Goal: Task Accomplishment & Management: Use online tool/utility

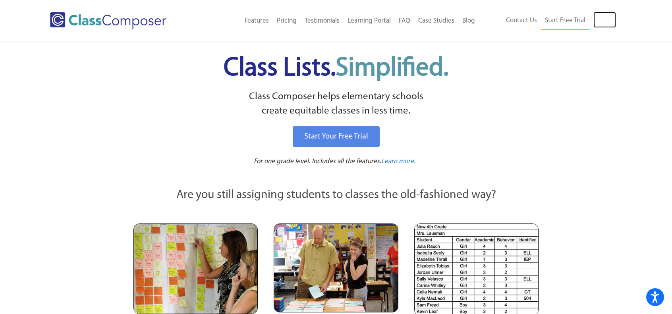
click at [604, 19] on link "Log In" at bounding box center [604, 20] width 23 height 16
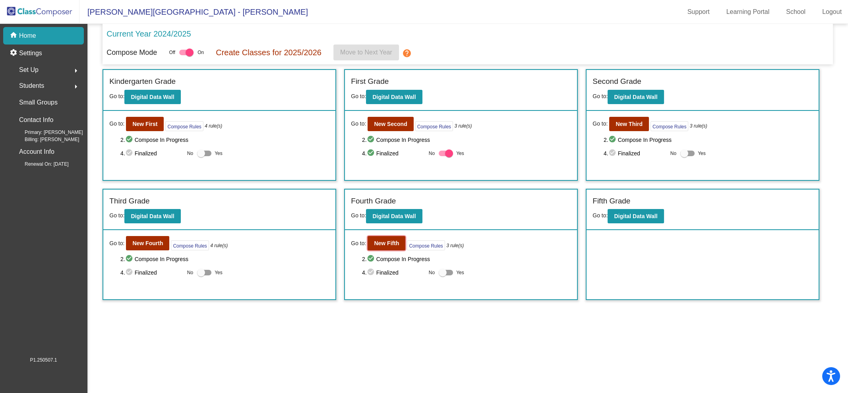
click at [392, 244] on b "New Fifth" at bounding box center [386, 243] width 25 height 6
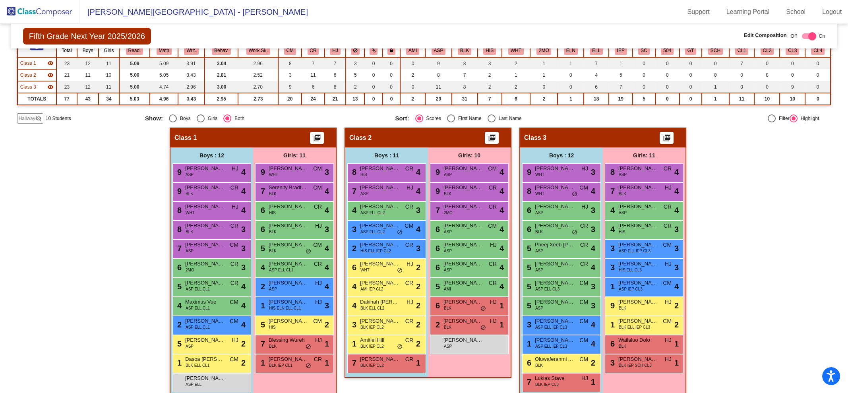
scroll to position [93, 0]
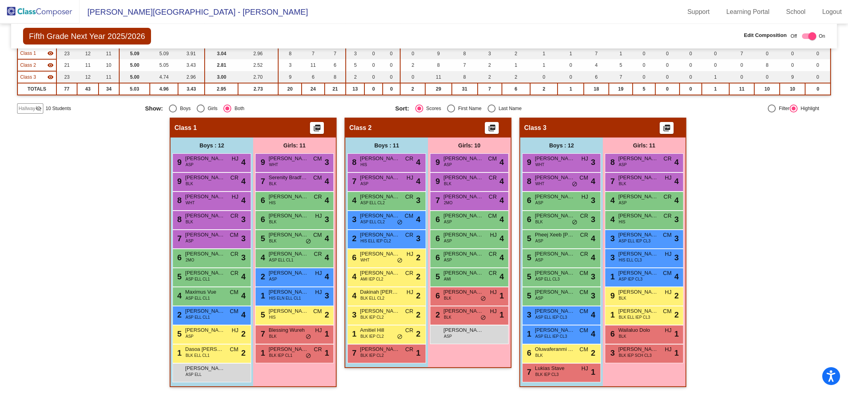
click at [29, 105] on span "Hallway" at bounding box center [27, 108] width 17 height 7
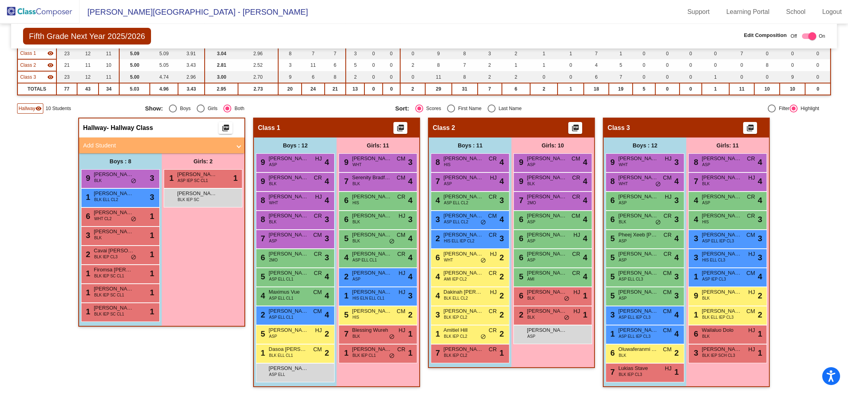
click at [29, 105] on span "Hallway" at bounding box center [27, 108] width 17 height 7
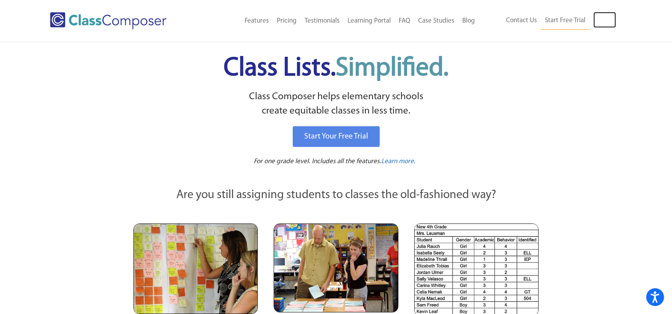
click at [609, 23] on link "Log In" at bounding box center [604, 20] width 23 height 16
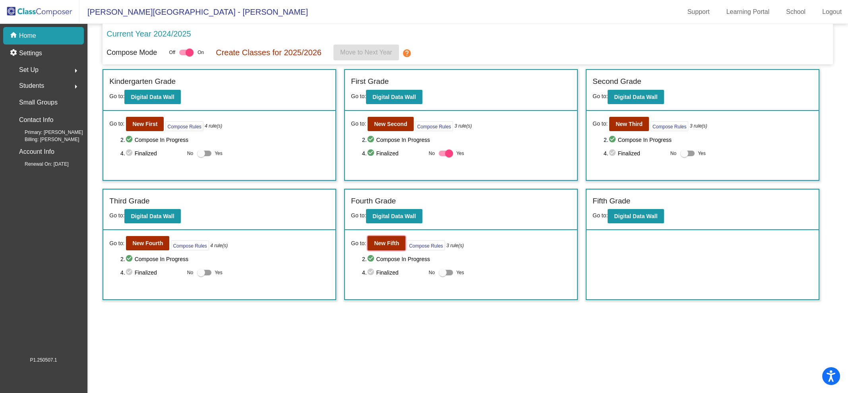
click at [386, 240] on b "New Fifth" at bounding box center [386, 243] width 25 height 6
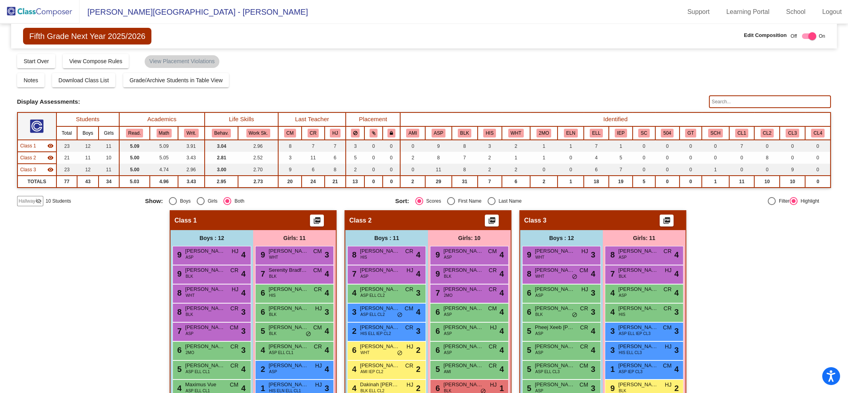
click at [29, 201] on span "Hallway" at bounding box center [27, 200] width 17 height 7
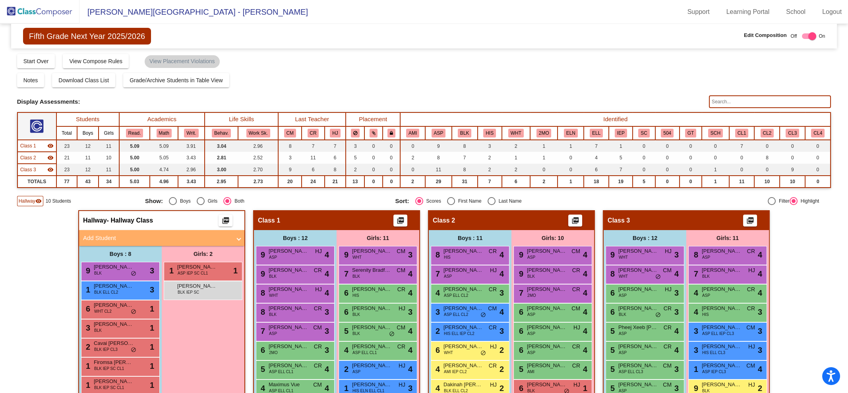
click at [42, 301] on div "Hallway - Hallway Class picture_as_pdf Add Student First Name Last Name Student…" at bounding box center [424, 348] width 814 height 277
click at [35, 12] on img at bounding box center [39, 11] width 79 height 23
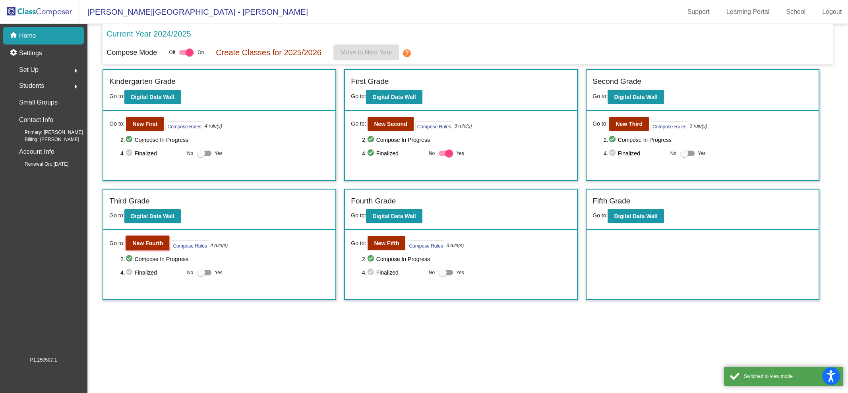
click at [141, 245] on button "New Fourth" at bounding box center [147, 243] width 43 height 14
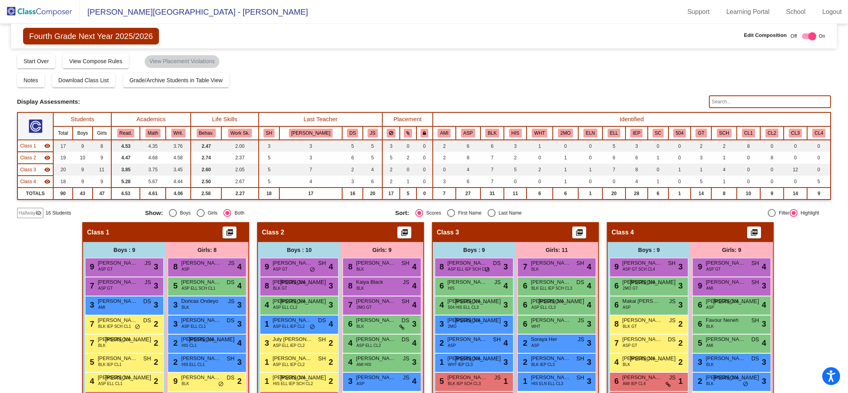
click at [31, 211] on span "Hallway" at bounding box center [27, 212] width 17 height 7
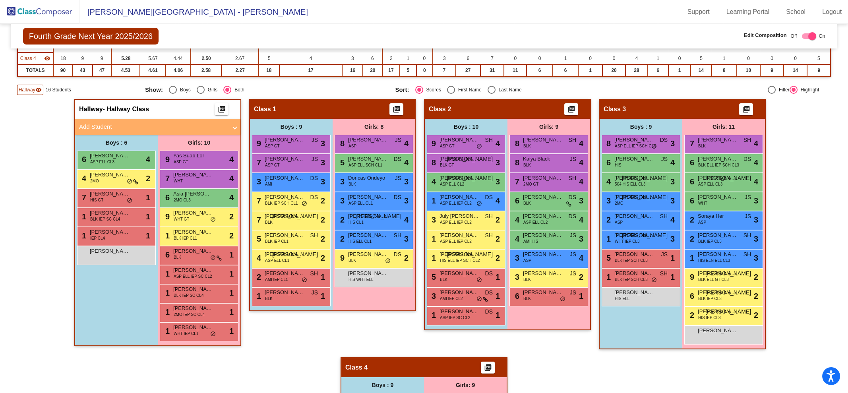
scroll to position [139, 0]
